Goal: Information Seeking & Learning: Learn about a topic

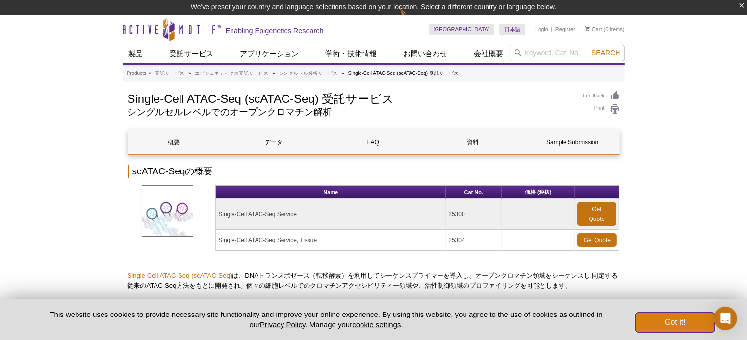
click at [679, 324] on button "Got it!" at bounding box center [674, 323] width 78 height 20
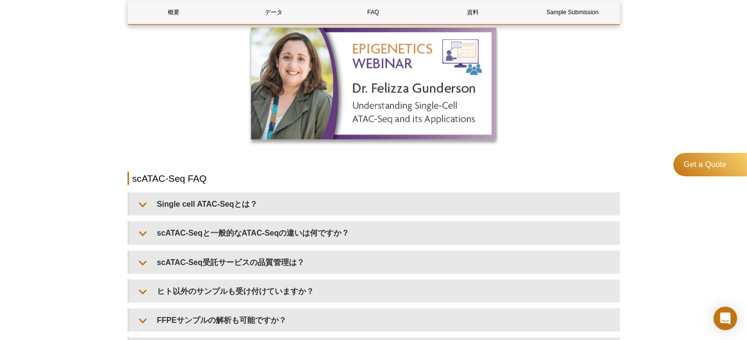
scroll to position [1110, 0]
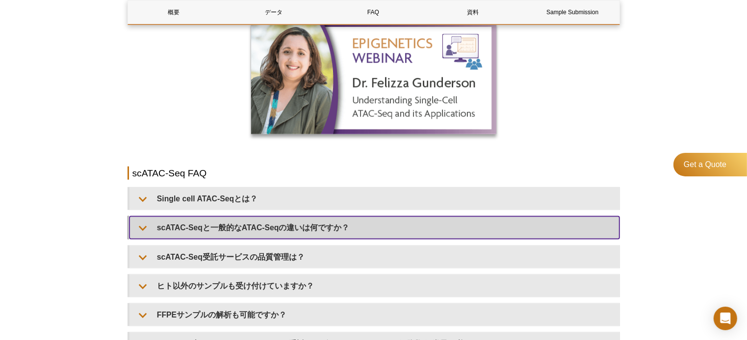
click at [343, 221] on summary "scATAC-Seqと一般的なATAC-Seqの違いは何ですか？" at bounding box center [374, 228] width 490 height 22
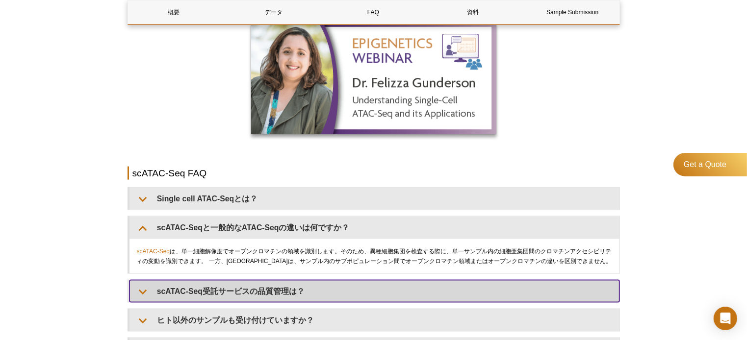
click at [335, 280] on summary "scATAC-Seq受託サービスの品質管理は？" at bounding box center [374, 291] width 490 height 22
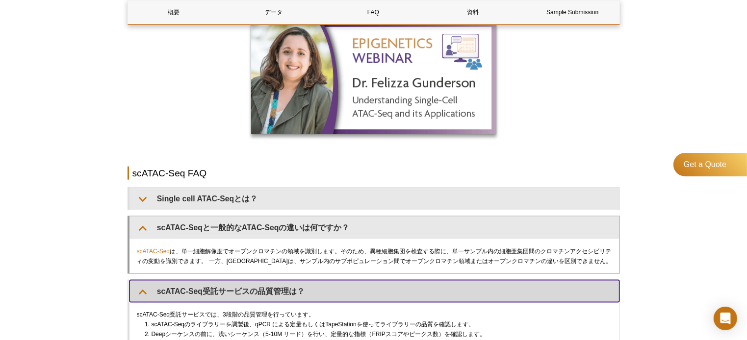
scroll to position [1405, 0]
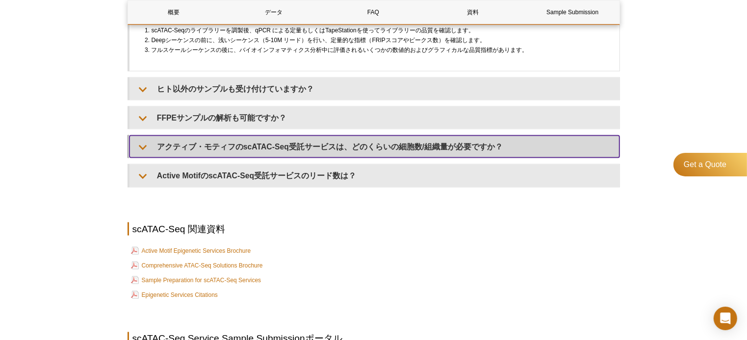
click at [359, 149] on summary "アクティブ・モティフのscATAC-Seq受託サービスは、どのくらいの細胞数/組織量が必要ですか？" at bounding box center [374, 147] width 490 height 22
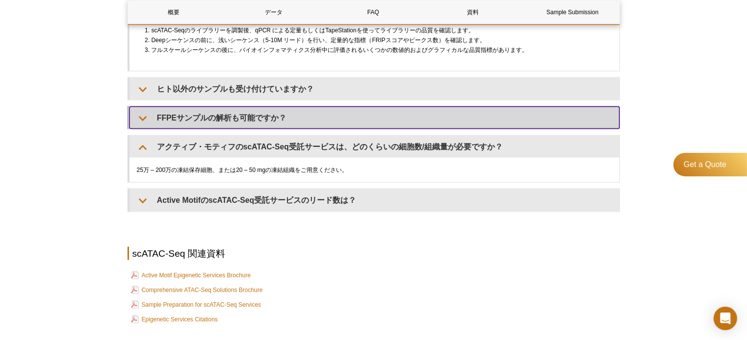
click at [359, 120] on summary "FFPEサンプルの解析も可能ですか？" at bounding box center [374, 118] width 490 height 22
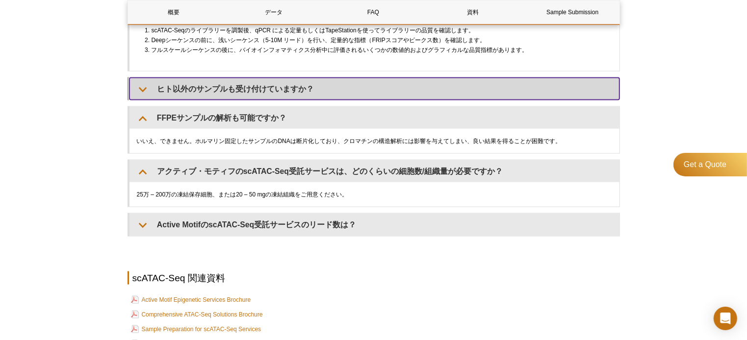
click at [361, 93] on summary "ヒト以外のサンプルも受け付けていますか？" at bounding box center [374, 89] width 490 height 22
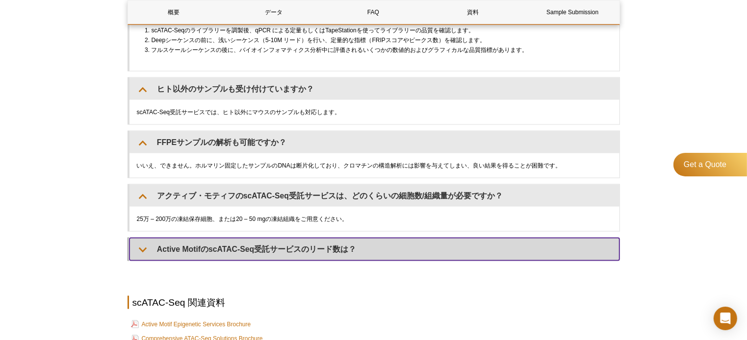
click at [322, 246] on summary "Active MotifのscATAC-Seq受託サービスのリード数は？" at bounding box center [374, 249] width 490 height 22
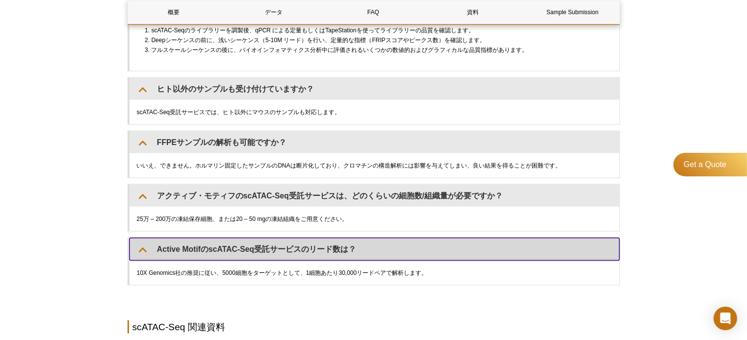
scroll to position [1110, 0]
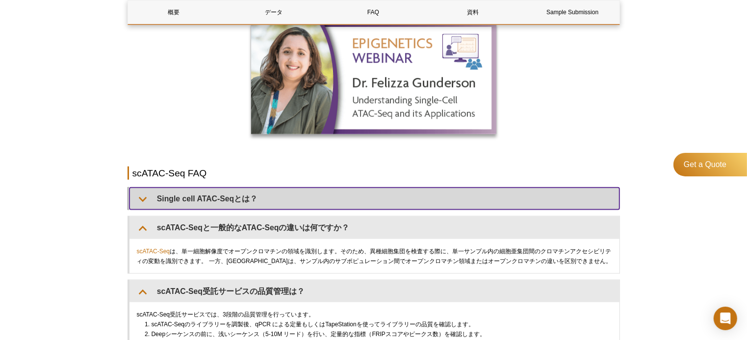
click at [358, 196] on summary "Single cell ATAC-Seqとは？" at bounding box center [374, 199] width 490 height 22
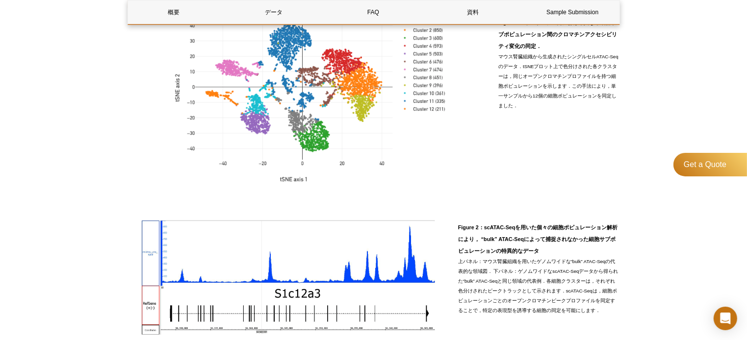
scroll to position [228, 0]
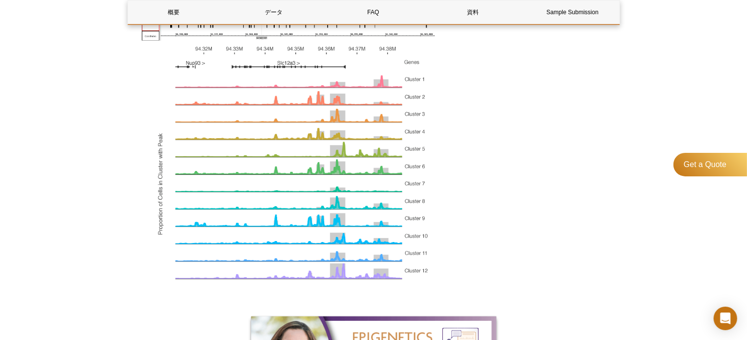
scroll to position [1110, 0]
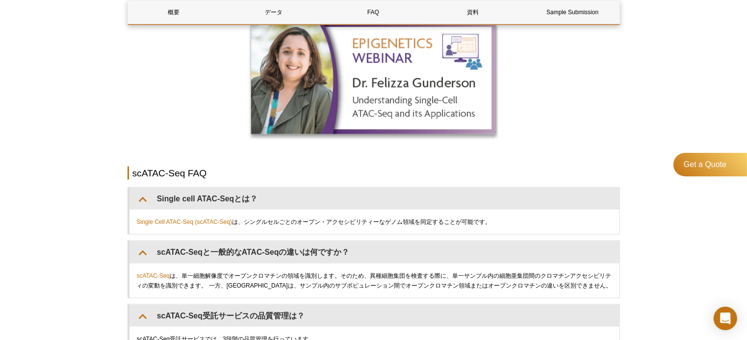
click at [199, 36] on div at bounding box center [373, 80] width 492 height 115
